Goal: Use online tool/utility: Utilize a website feature to perform a specific function

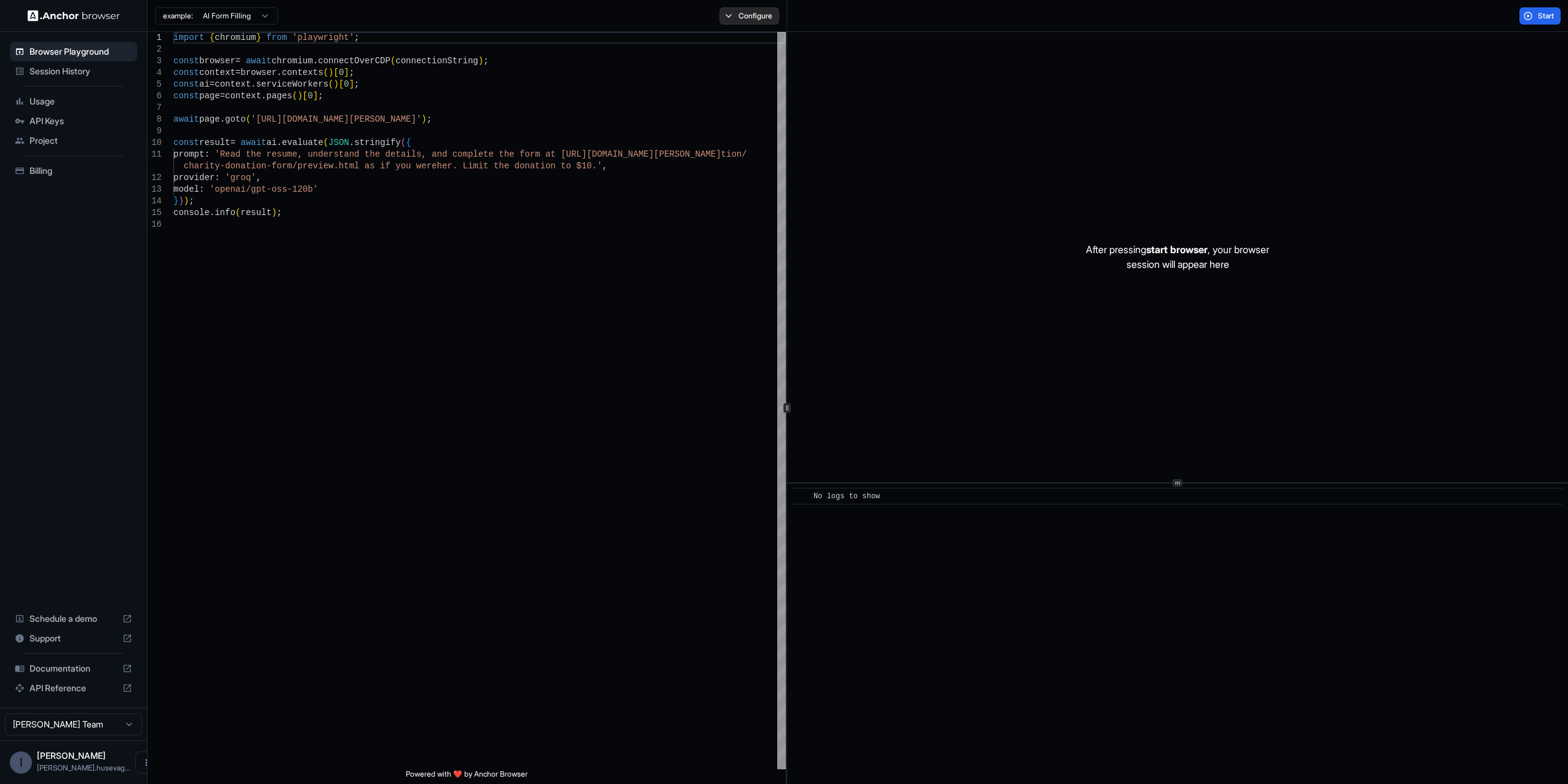
click at [752, 19] on button "Configure" at bounding box center [749, 16] width 60 height 17
click at [856, 99] on div "🇺🇸 US No Proxy" at bounding box center [879, 97] width 128 height 17
click at [844, 97] on div "🇺🇸 US No Proxy" at bounding box center [879, 97] width 128 height 17
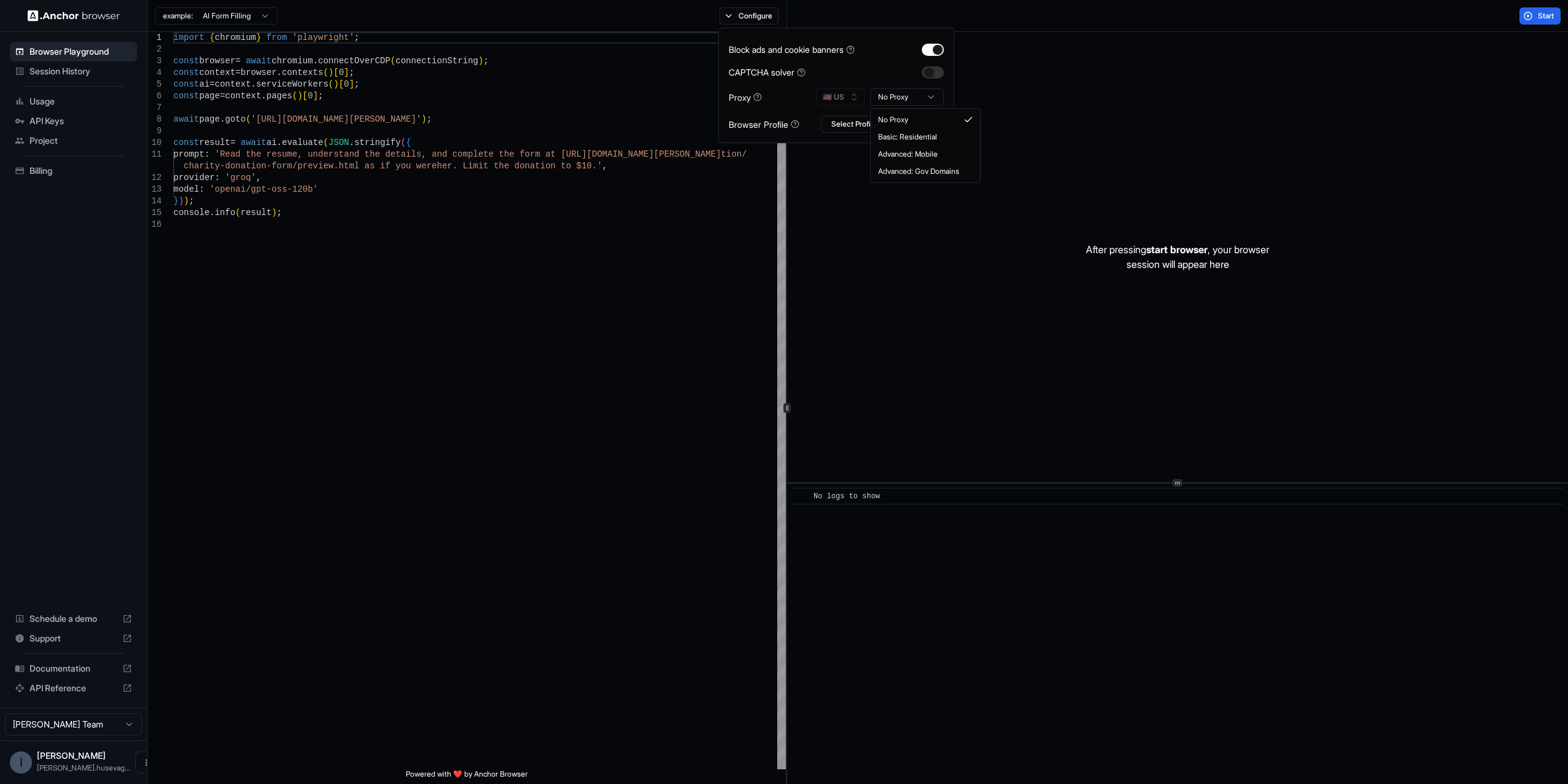
click at [909, 94] on html "Browser Playground Session History Usage API Keys Project Billing Schedule a de…" at bounding box center [784, 392] width 1568 height 784
click at [852, 99] on button "🇺🇸 US" at bounding box center [840, 97] width 49 height 17
click at [844, 286] on span "NO" at bounding box center [844, 283] width 11 height 10
click at [865, 126] on button "Select Profile..." at bounding box center [882, 124] width 123 height 17
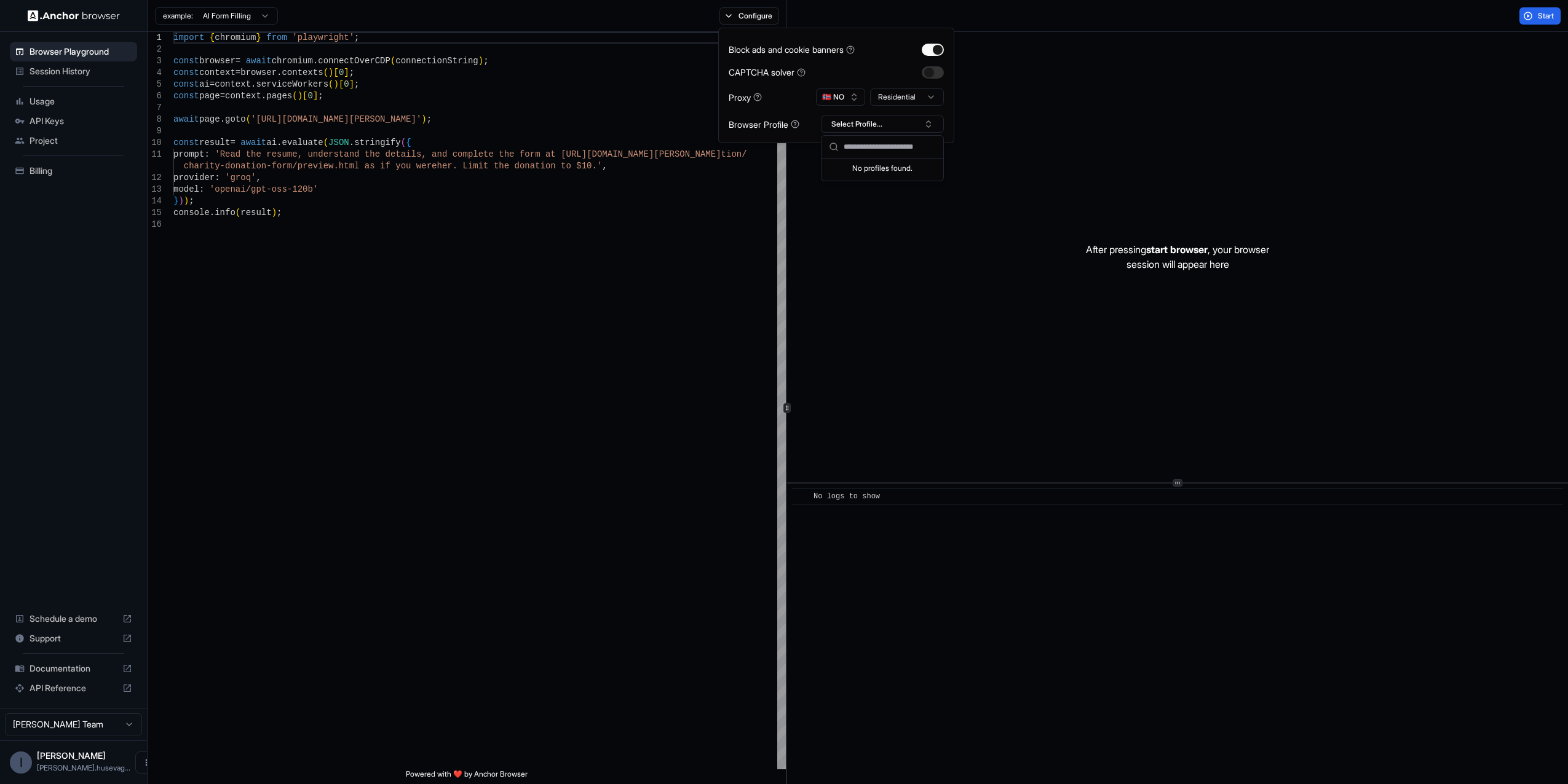
click at [911, 145] on input "text" at bounding box center [889, 147] width 92 height 22
type input "**********"
click at [893, 193] on button "Create "In4mo-[PERSON_NAME]"" at bounding box center [882, 189] width 112 height 22
click at [915, 124] on button "In4mo-[PERSON_NAME]" at bounding box center [882, 124] width 123 height 17
click at [800, 132] on div "Block ads and cookie banners CAPTCHA solver Proxy 🇳🇴 NO Residential Browser Pro…" at bounding box center [837, 85] width 236 height 116
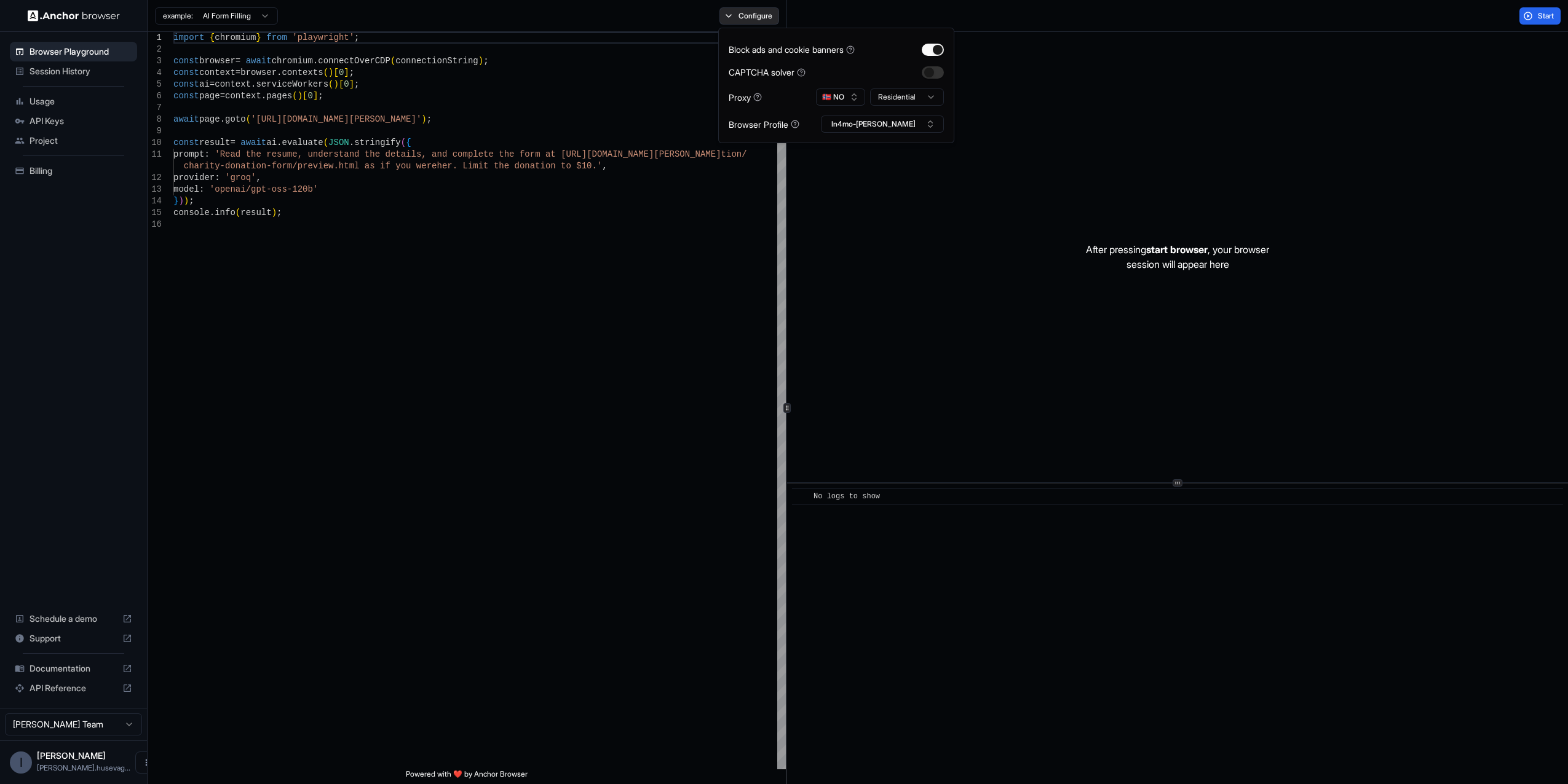
click at [746, 14] on button "Configure" at bounding box center [749, 16] width 60 height 17
click at [266, 215] on div "import { chromium } from 'playwright' ; const browser = await chromium . connec…" at bounding box center [479, 494] width 612 height 924
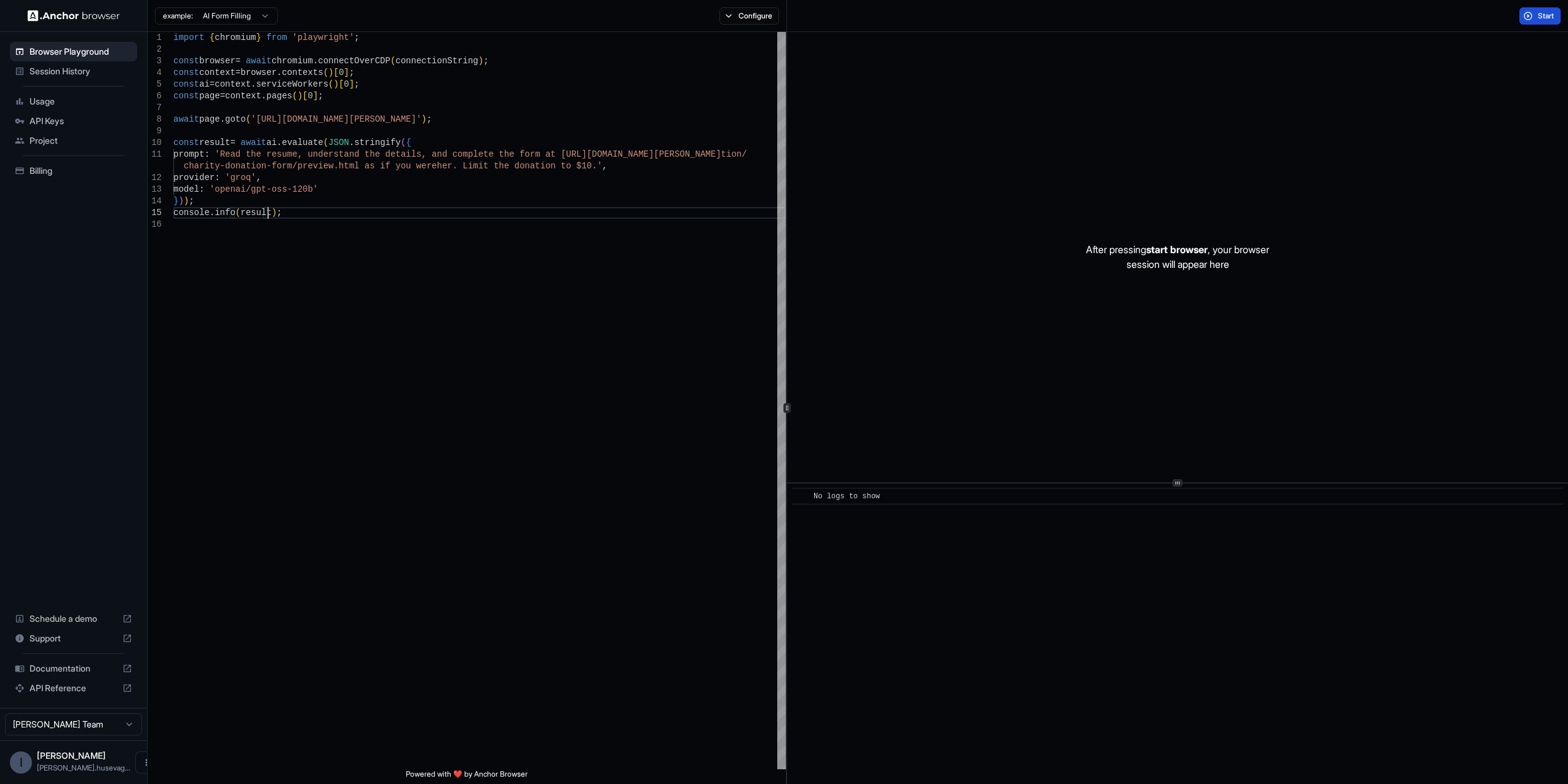
click at [1547, 16] on span "Start" at bounding box center [1546, 16] width 17 height 10
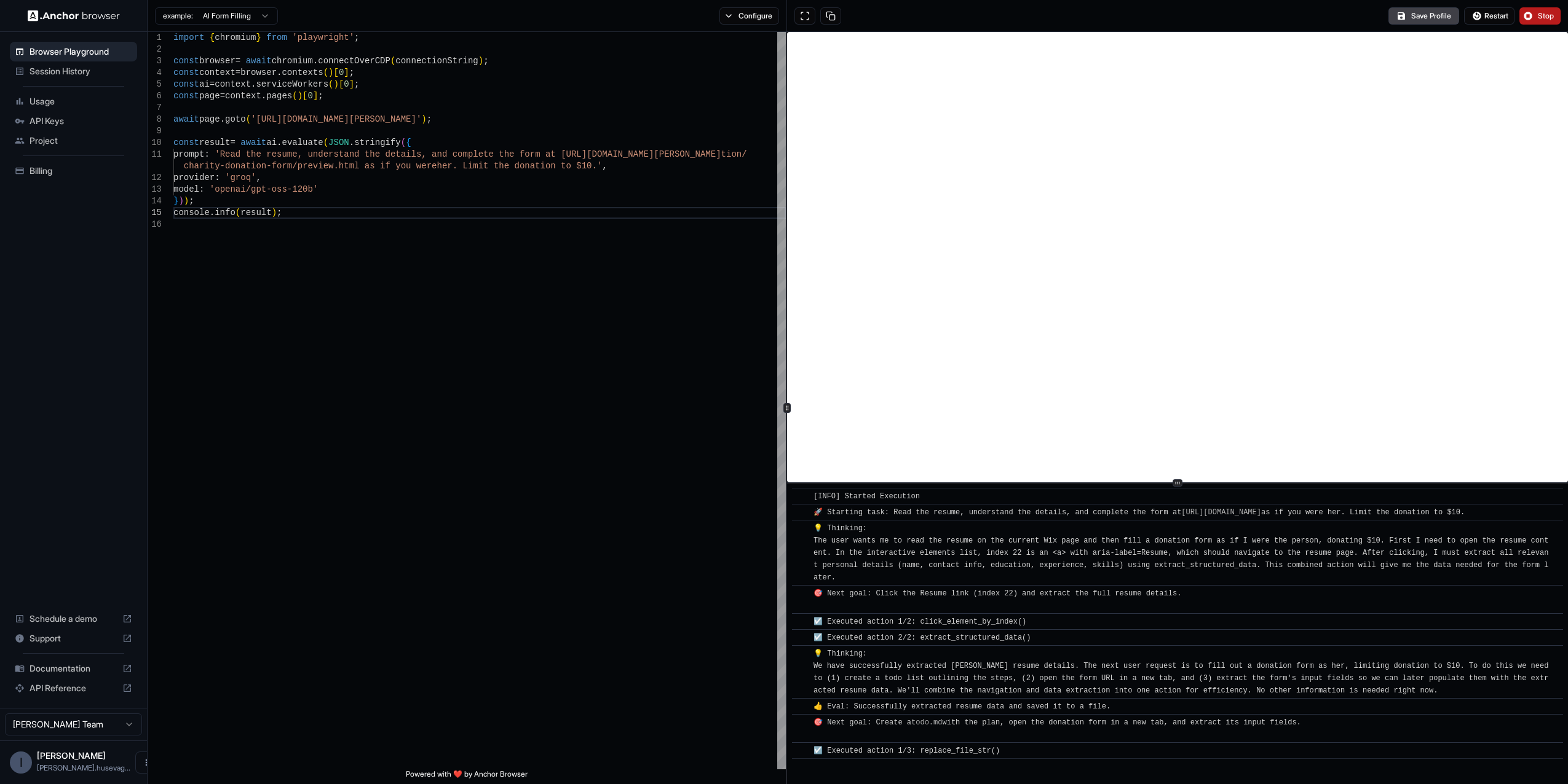
click at [1544, 18] on span "Stop" at bounding box center [1546, 16] width 17 height 10
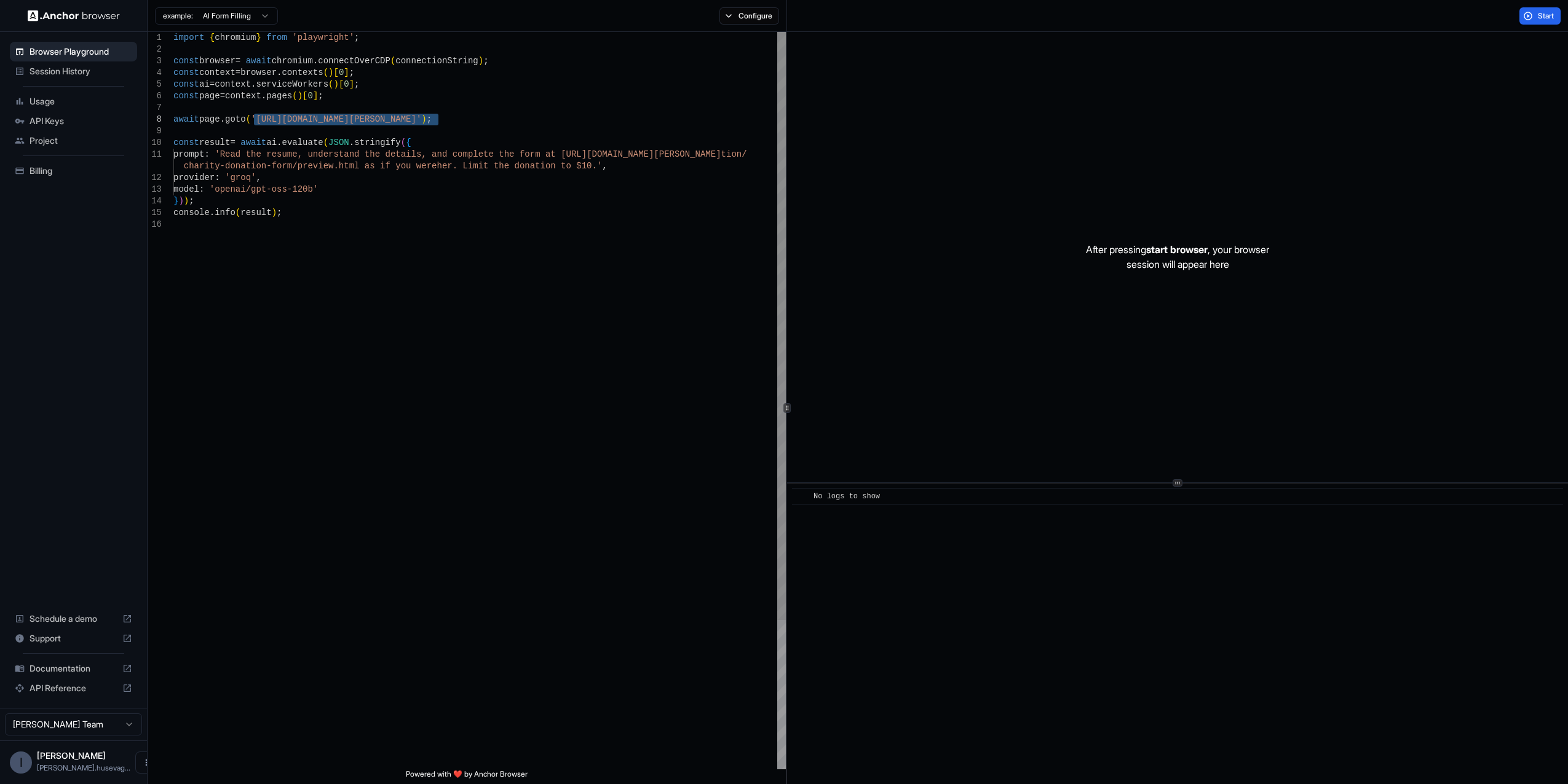
drag, startPoint x: 256, startPoint y: 119, endPoint x: 438, endPoint y: 118, distance: 182.0
click at [438, 118] on div "import { chromium } from 'playwright' ; const browser = await chromium . connec…" at bounding box center [479, 494] width 612 height 924
click at [1542, 15] on span "Start" at bounding box center [1546, 16] width 17 height 10
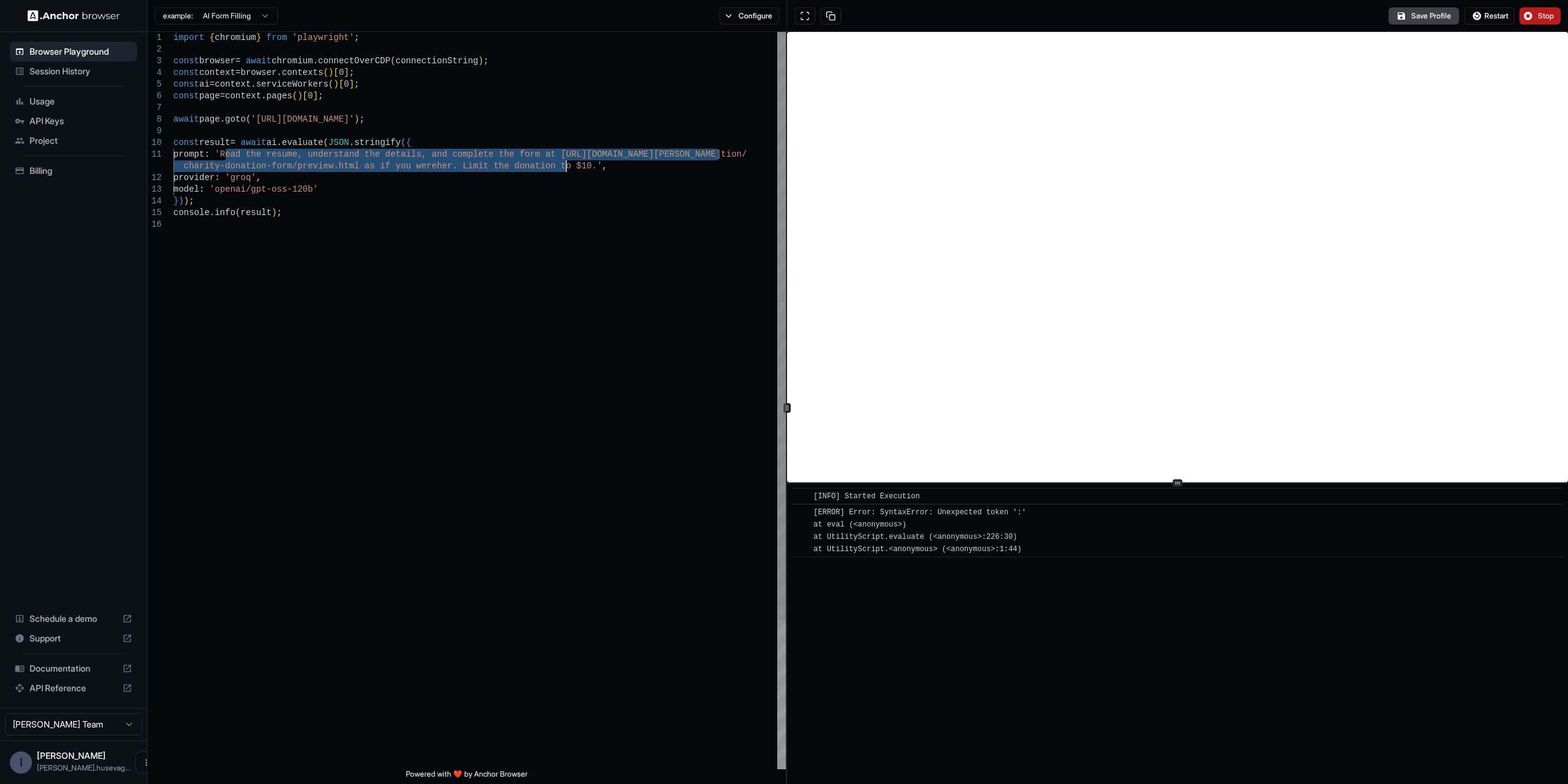
drag, startPoint x: 227, startPoint y: 153, endPoint x: 565, endPoint y: 167, distance: 338.3
click at [565, 167] on div "import { chromium } from 'playwright' ; const browser = await chromium . connec…" at bounding box center [479, 494] width 612 height 924
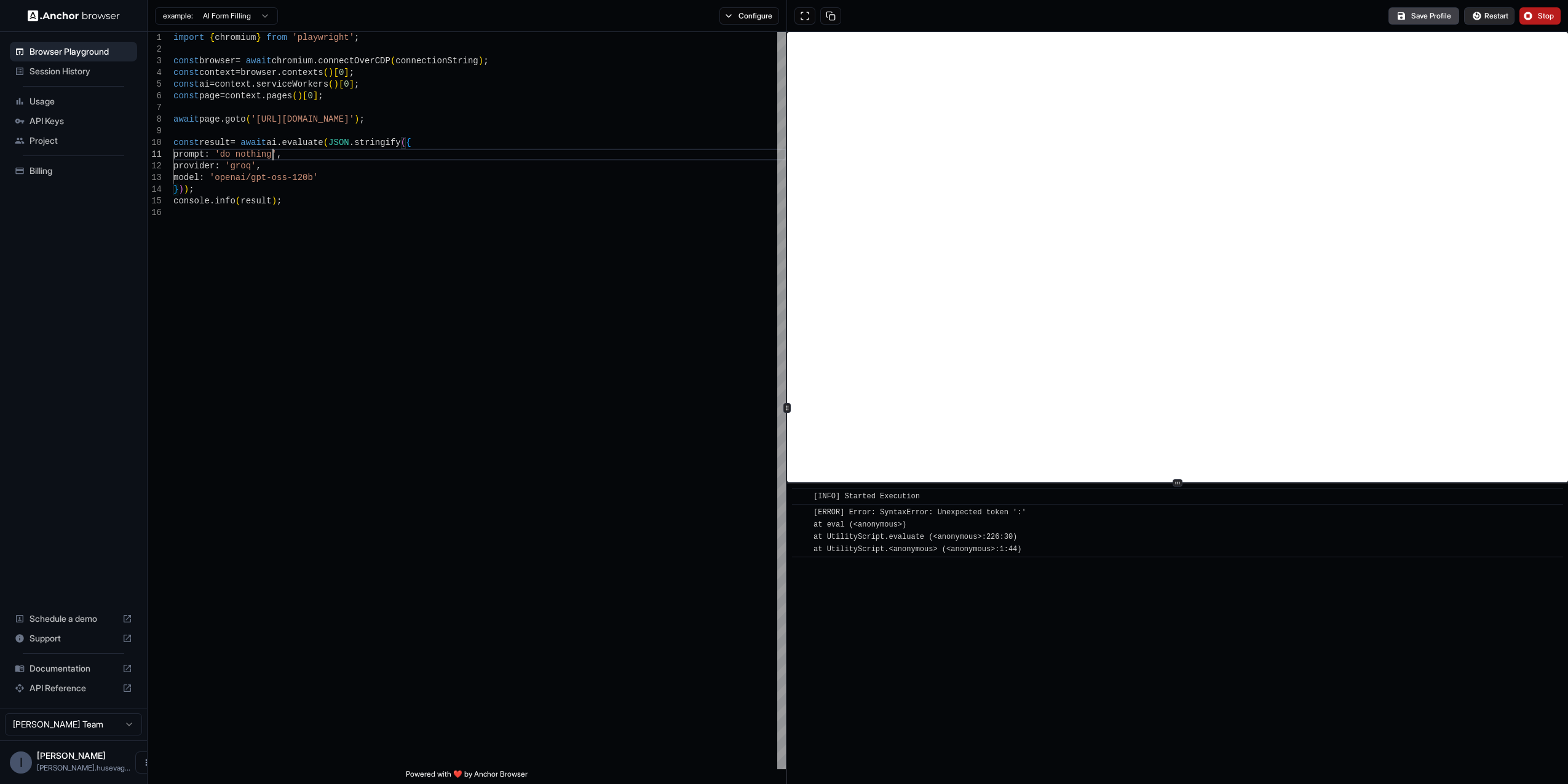
type textarea "**********"
click at [1496, 16] on span "Restart" at bounding box center [1496, 16] width 24 height 10
click at [1530, 12] on button "Stop" at bounding box center [1540, 16] width 41 height 17
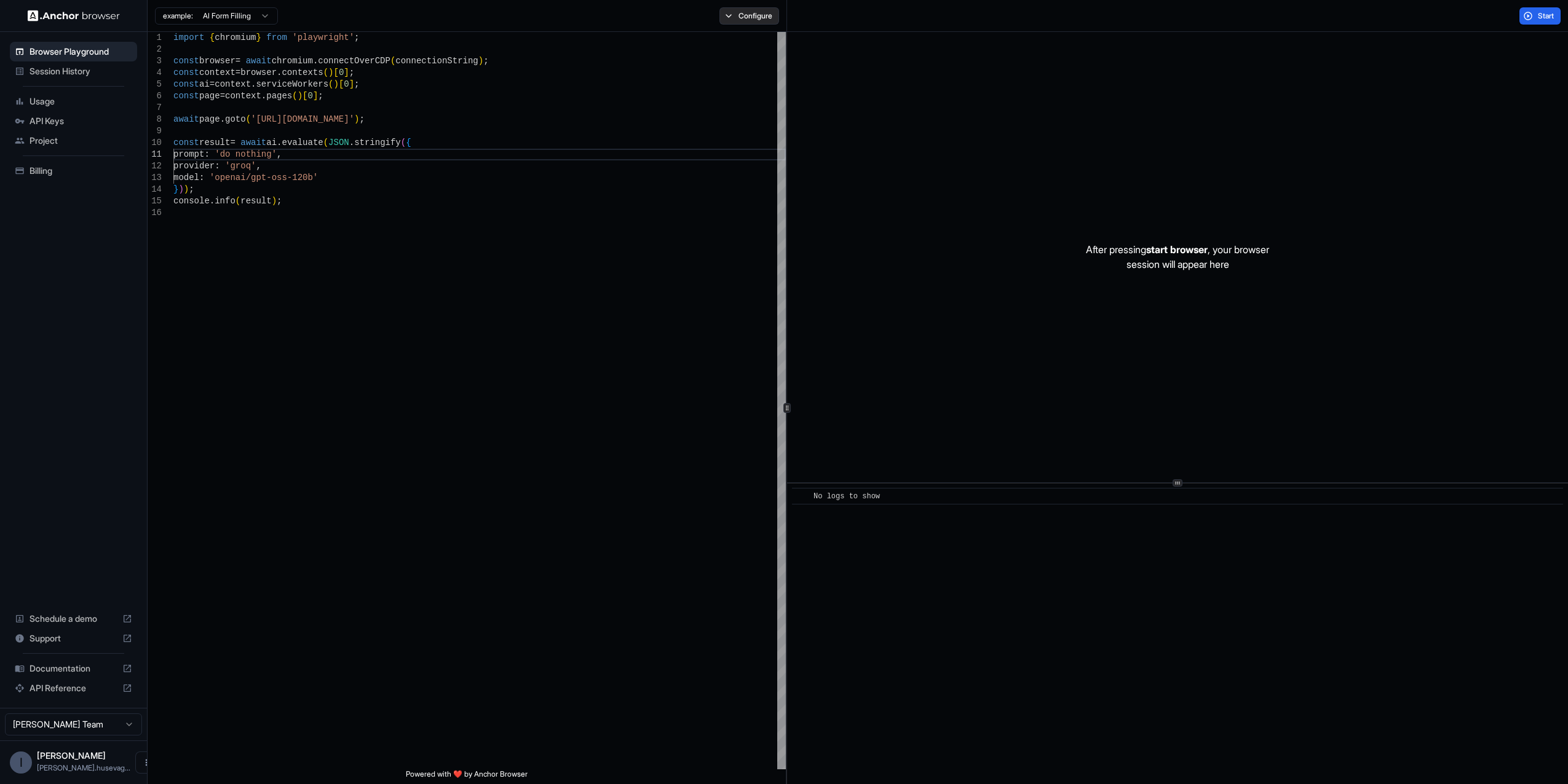
click at [747, 17] on button "Configure" at bounding box center [749, 16] width 60 height 17
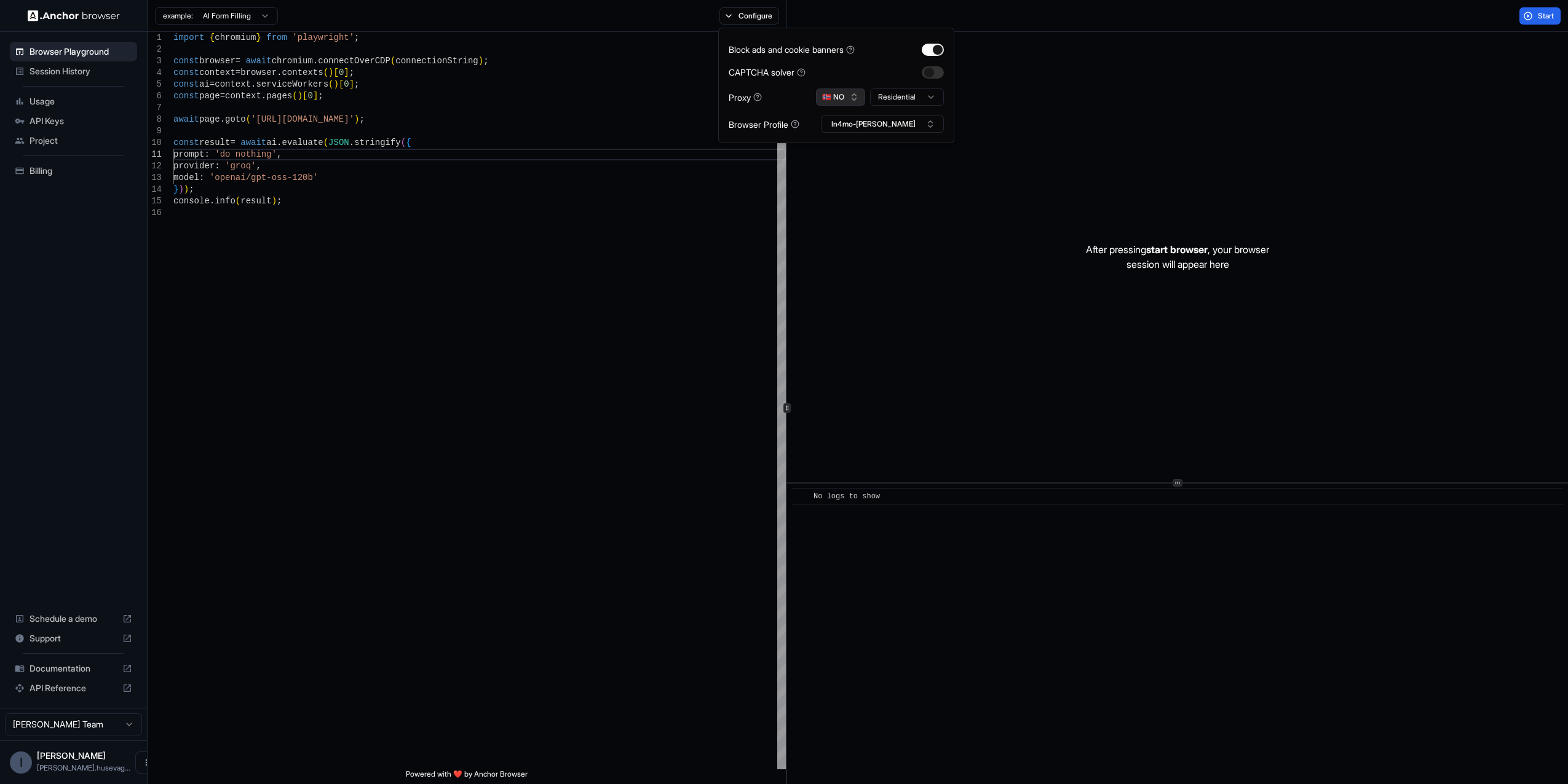
click at [854, 100] on button "🇳🇴 NO" at bounding box center [840, 97] width 49 height 17
click at [906, 94] on html "**********" at bounding box center [784, 392] width 1568 height 784
click at [744, 11] on button "Configure" at bounding box center [749, 16] width 60 height 17
drag, startPoint x: 1546, startPoint y: 13, endPoint x: 1544, endPoint y: 19, distance: 6.3
click at [1544, 19] on span "Start" at bounding box center [1546, 16] width 17 height 10
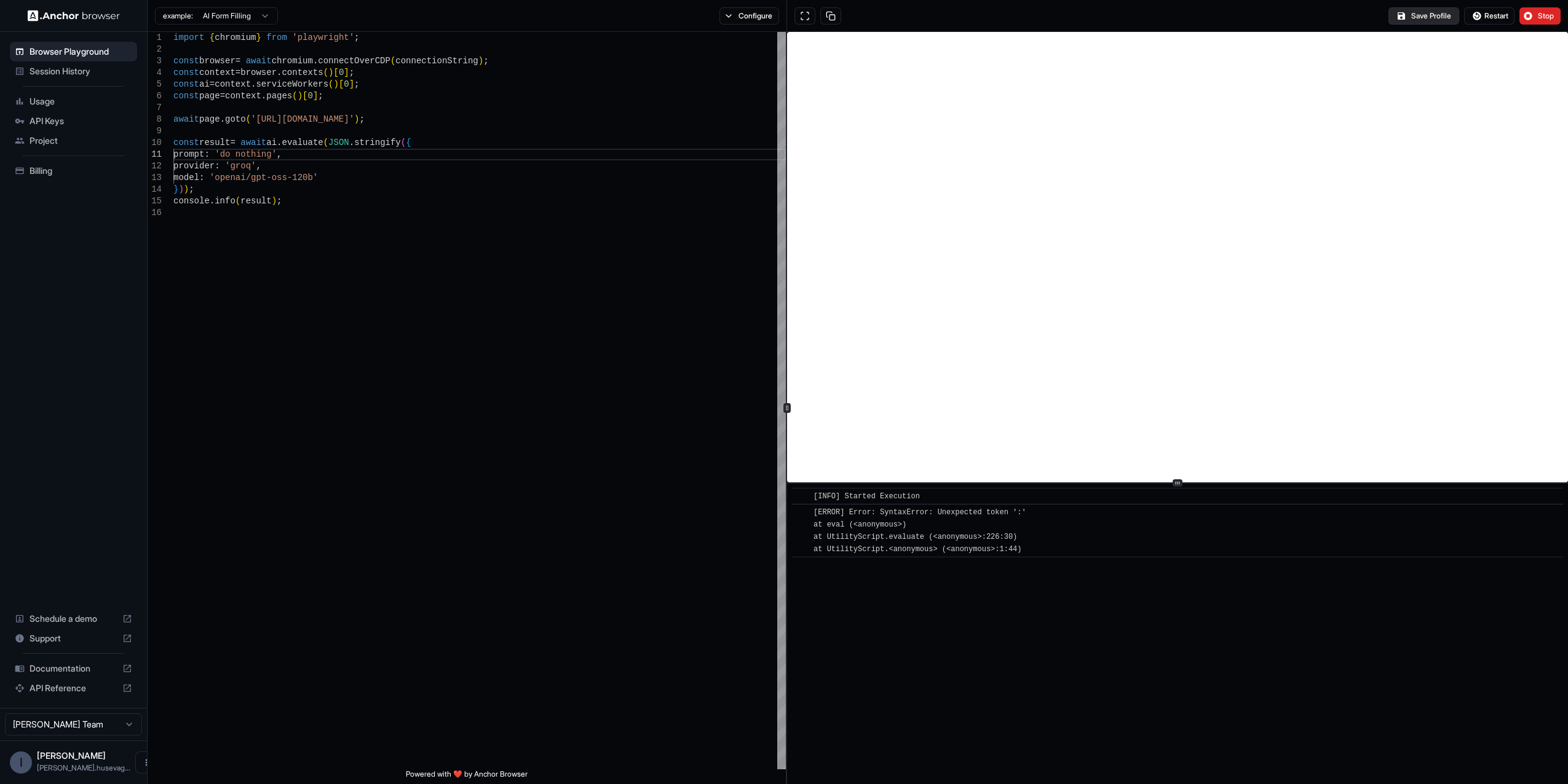
click at [1435, 17] on button "Save Profile" at bounding box center [1424, 16] width 71 height 17
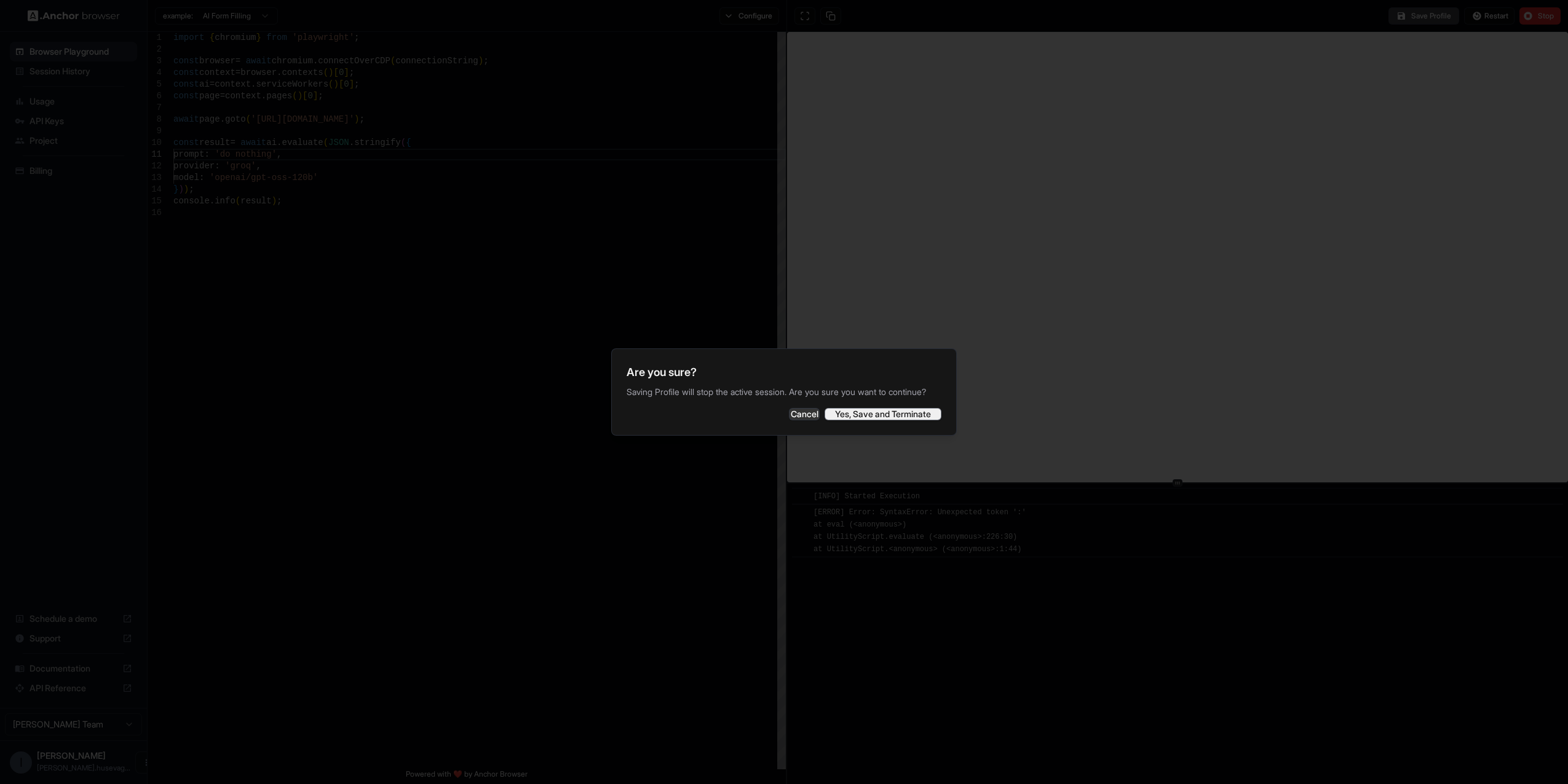
click at [891, 420] on button "Yes, Save and Terminate" at bounding box center [883, 414] width 117 height 13
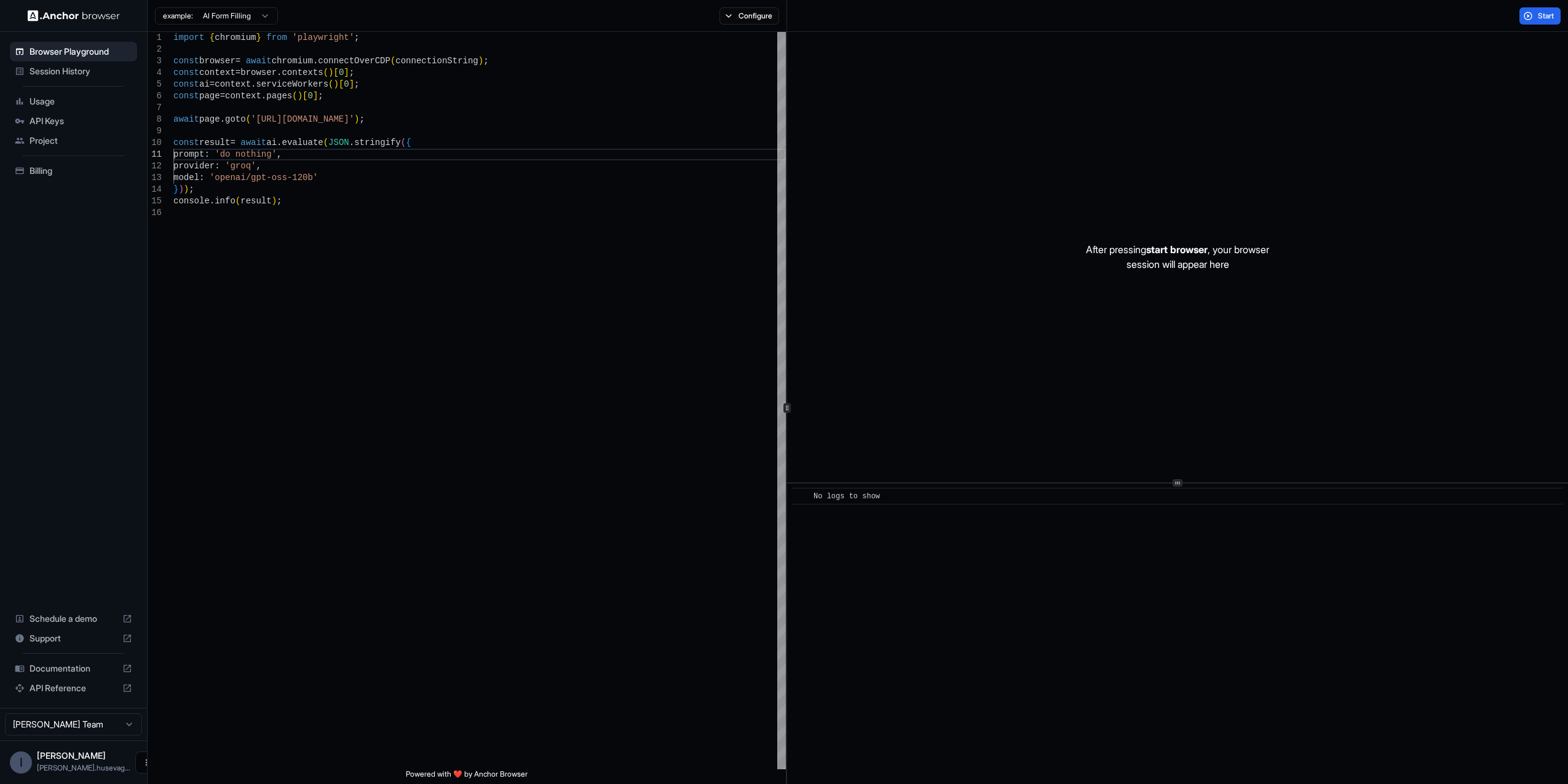
click at [141, 762] on icon "Open menu" at bounding box center [146, 763] width 10 height 10
click at [90, 764] on div at bounding box center [103, 762] width 49 height 13
